Goal: Information Seeking & Learning: Learn about a topic

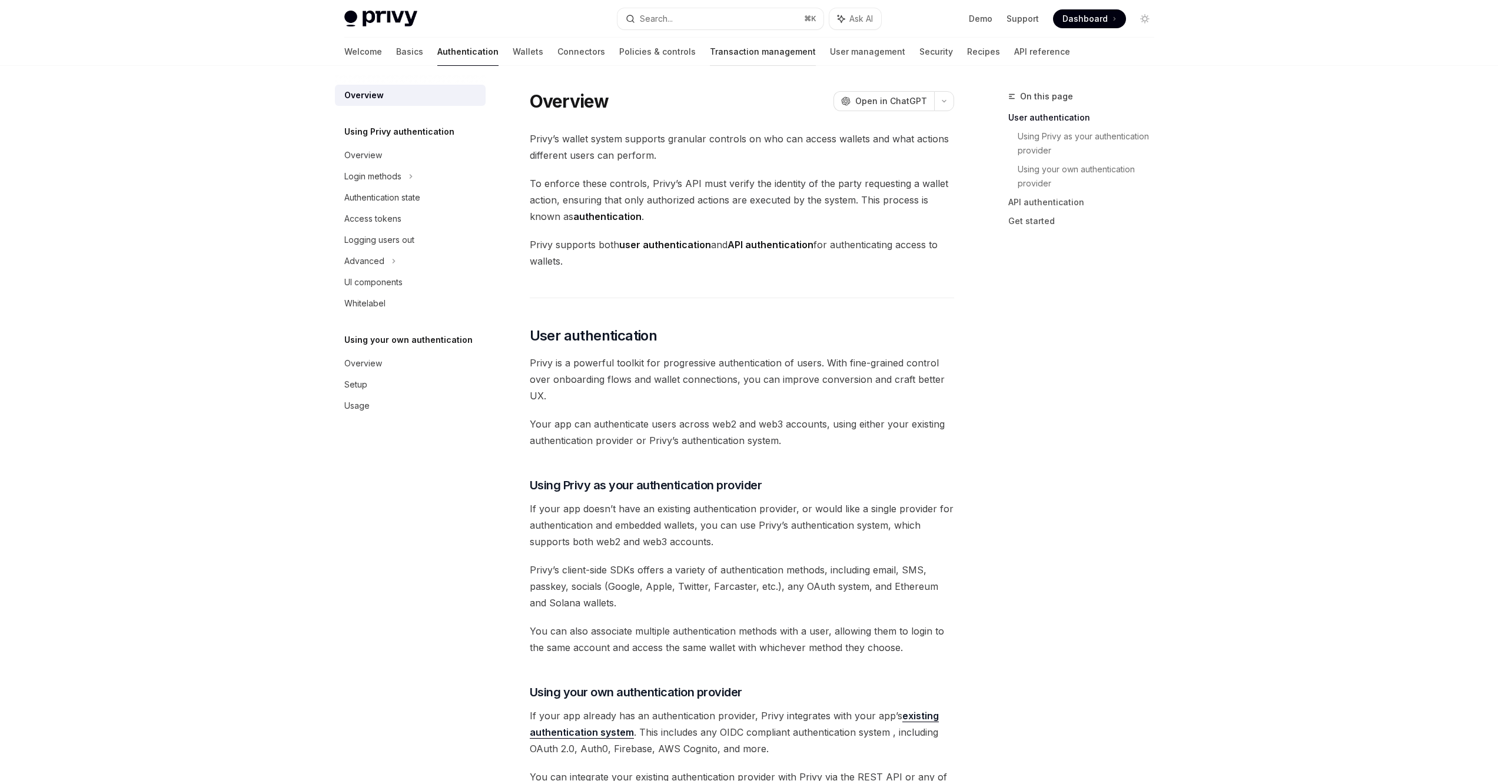
click at [710, 61] on link "Transaction management" at bounding box center [763, 52] width 106 height 28
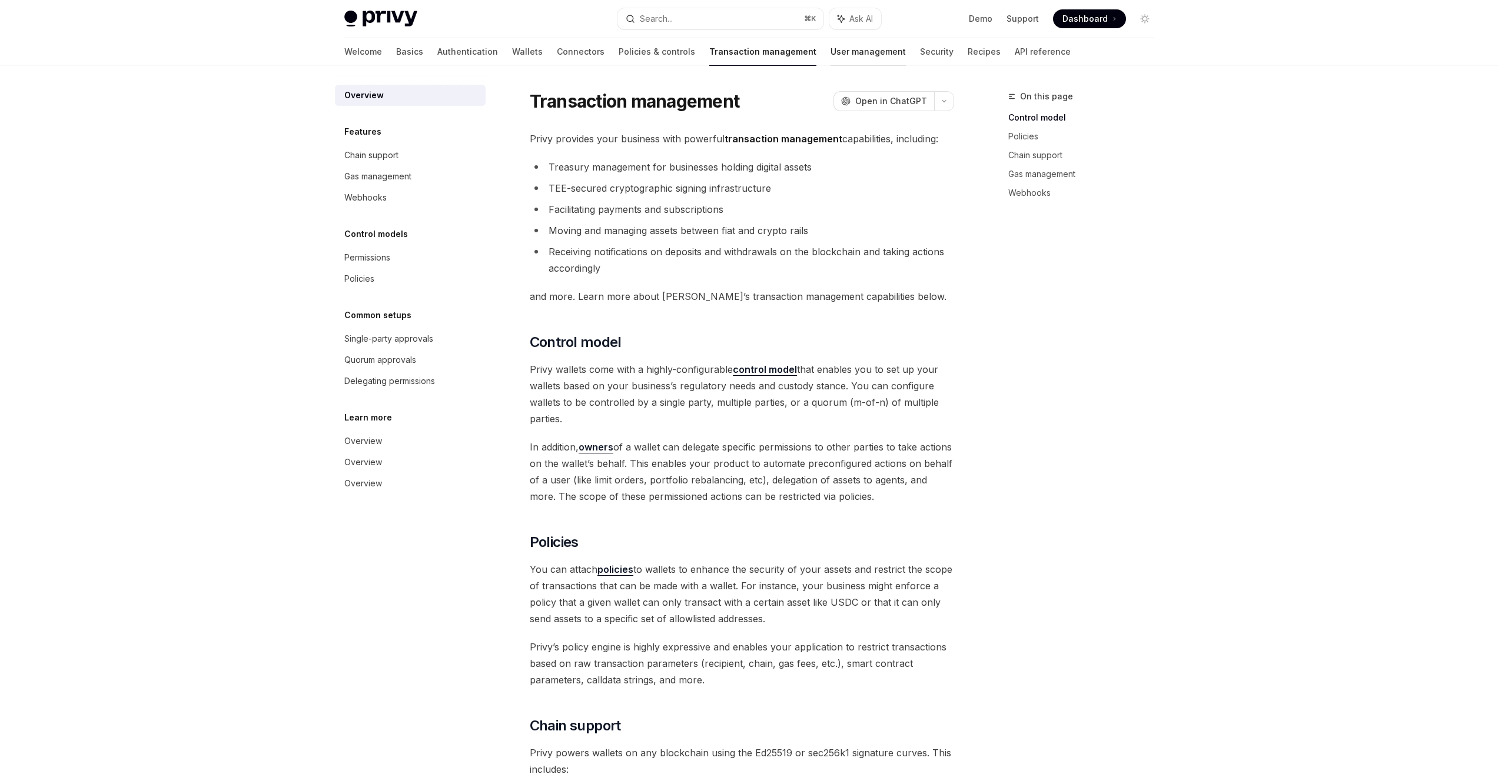
click at [830, 52] on link "User management" at bounding box center [867, 52] width 75 height 28
type textarea "*"
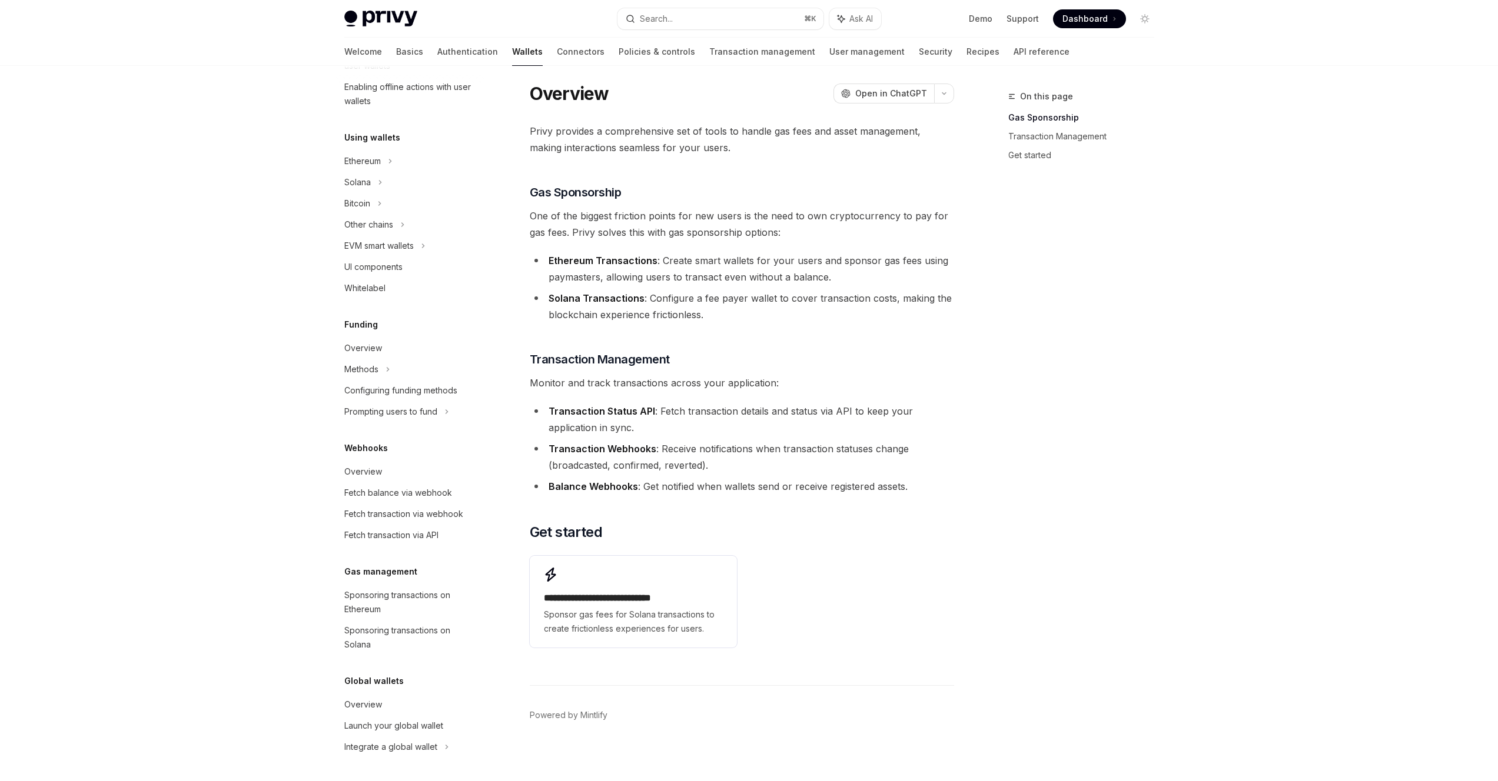
scroll to position [14, 0]
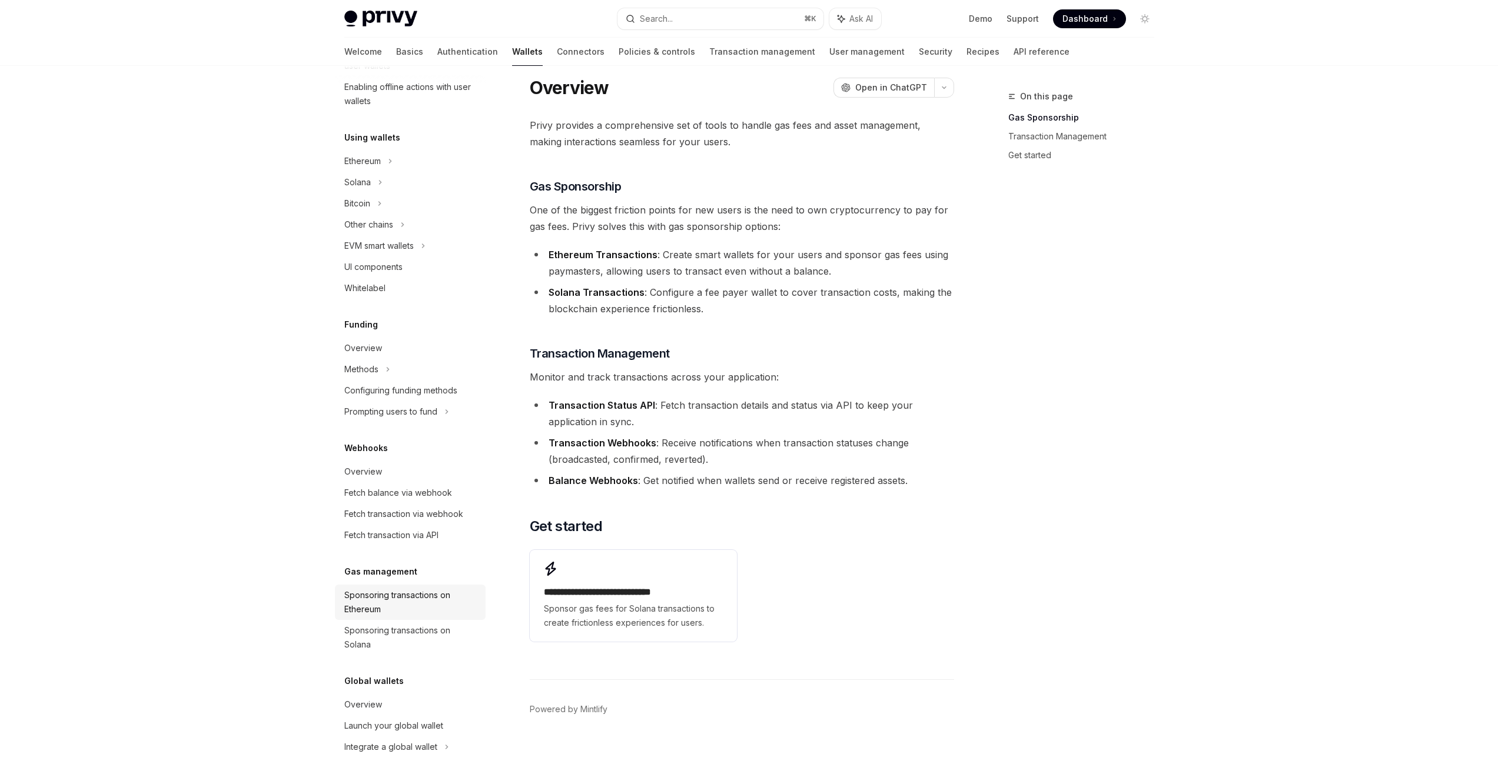
click at [422, 597] on div "Sponsoring transactions on Ethereum" at bounding box center [411, 602] width 134 height 28
type textarea "*"
